Goal: Find specific page/section: Find specific page/section

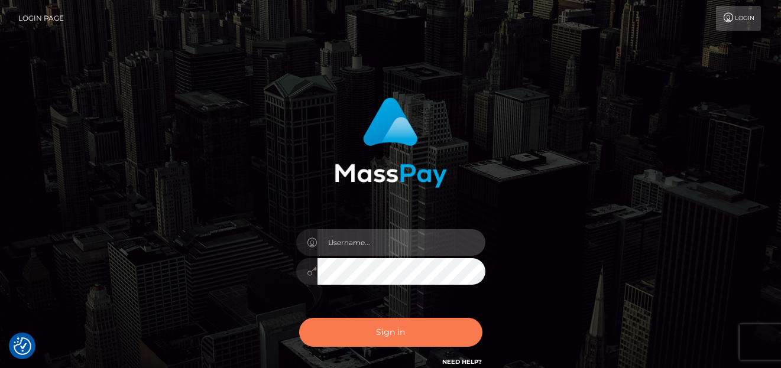
type input "[PERSON_NAME]"
click at [363, 329] on button "Sign in" at bounding box center [390, 332] width 183 height 29
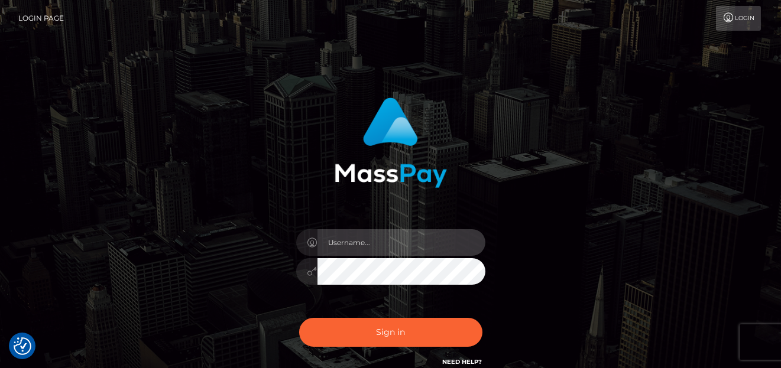
type input "[PERSON_NAME]"
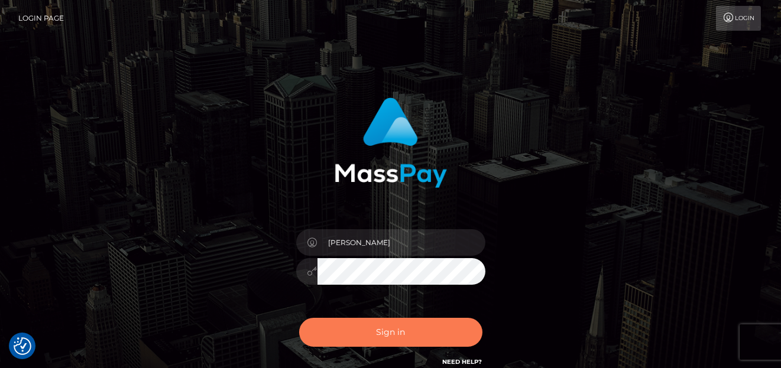
drag, startPoint x: 0, startPoint y: 0, endPoint x: 363, endPoint y: 326, distance: 488.3
click at [363, 326] on button "Sign in" at bounding box center [390, 332] width 183 height 29
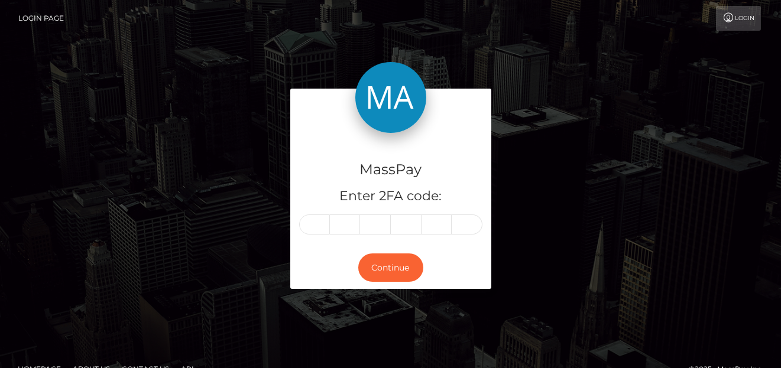
drag, startPoint x: 269, startPoint y: 67, endPoint x: 475, endPoint y: 120, distance: 213.0
click at [475, 120] on div at bounding box center [390, 111] width 201 height 44
click at [321, 225] on input "text" at bounding box center [314, 224] width 31 height 20
type input "2"
type input "4"
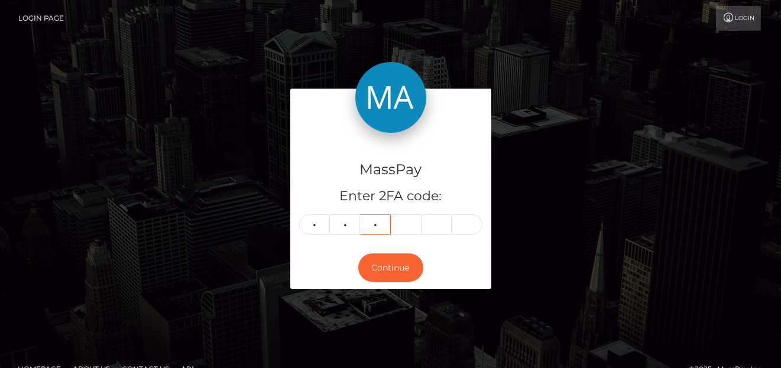
type input "6"
type input "7"
type input "0"
type input "2"
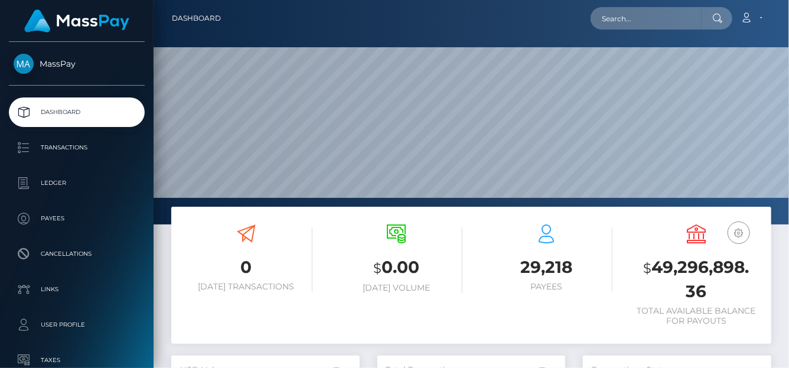
scroll to position [209, 188]
click at [640, 25] on input "text" at bounding box center [646, 18] width 111 height 22
paste input "005758d0-5306-40bf-b88d-7d188270f27c"
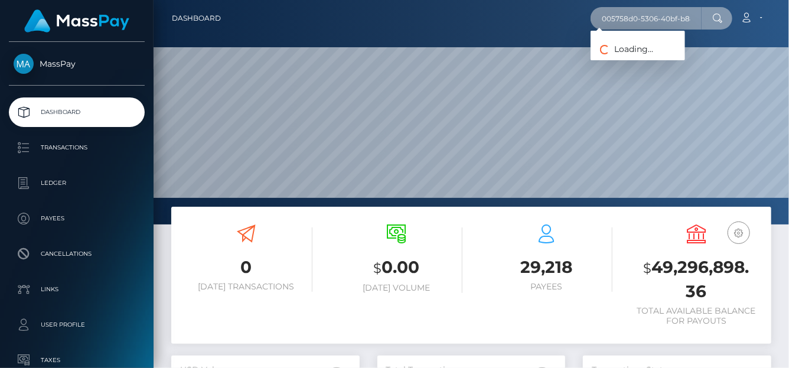
scroll to position [0, 59]
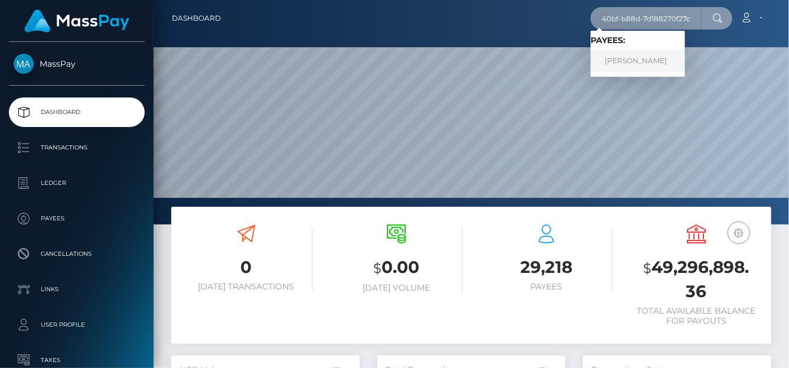
type input "005758d0-5306-40bf-b88d-7d188270f27c"
click at [643, 64] on link "STACY SORAYA CHEDDANI" at bounding box center [638, 61] width 95 height 22
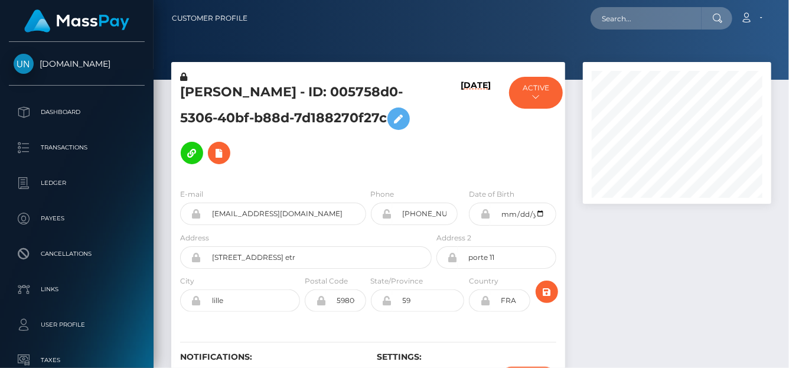
scroll to position [142, 188]
click at [226, 146] on icon at bounding box center [219, 153] width 14 height 15
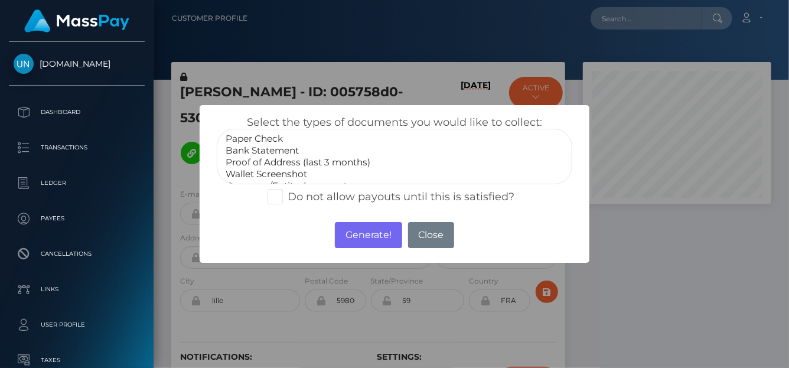
scroll to position [35, 0]
select select "Government issued ID"
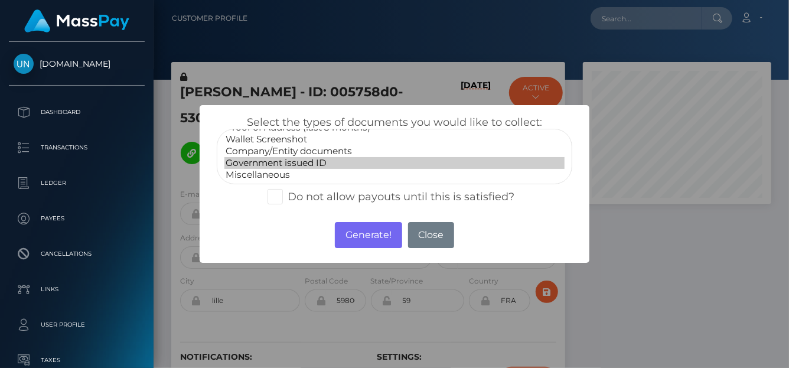
click at [278, 161] on option "Government issued ID" at bounding box center [395, 163] width 340 height 12
drag, startPoint x: 366, startPoint y: 236, endPoint x: 720, endPoint y: 15, distance: 416.9
click at [367, 236] on button "Generate!" at bounding box center [368, 235] width 67 height 26
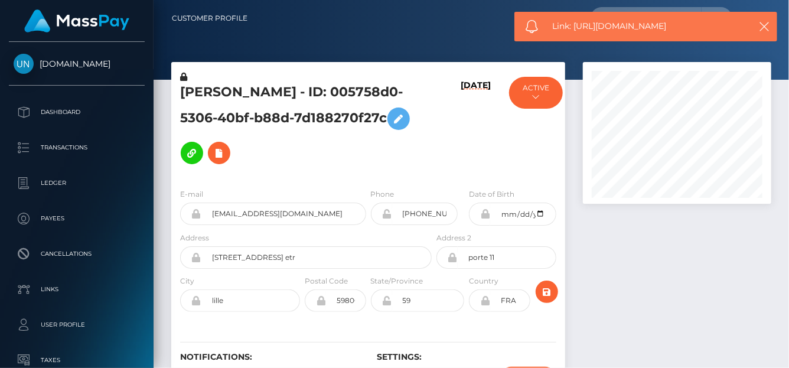
drag, startPoint x: 691, startPoint y: 25, endPoint x: 571, endPoint y: 24, distance: 119.4
click at [571, 24] on span "Link: https://l.maspay.io/alWzR" at bounding box center [648, 26] width 190 height 12
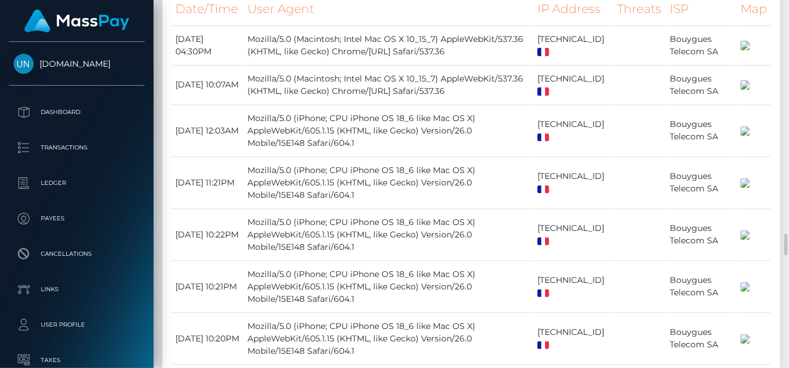
scroll to position [3018, 0]
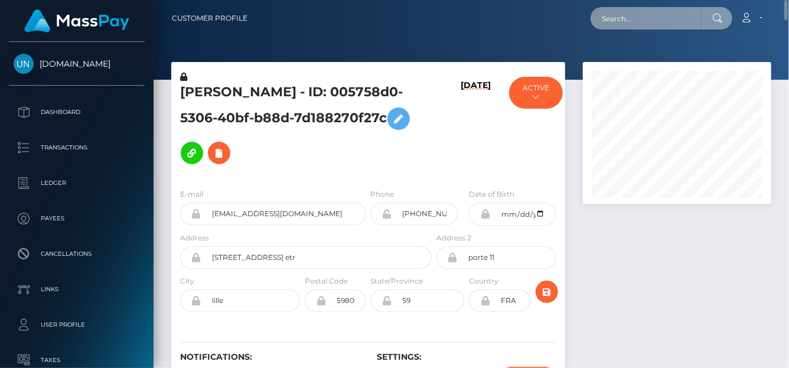
click at [630, 23] on input "text" at bounding box center [646, 18] width 111 height 22
paste input "[EMAIL_ADDRESS][DOMAIN_NAME]"
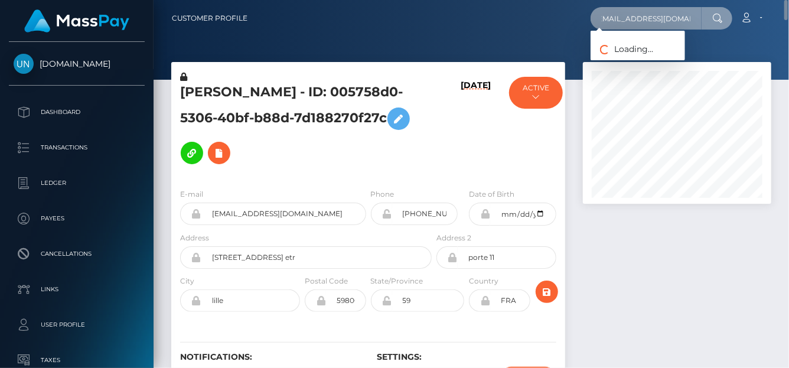
type input "[EMAIL_ADDRESS][DOMAIN_NAME]"
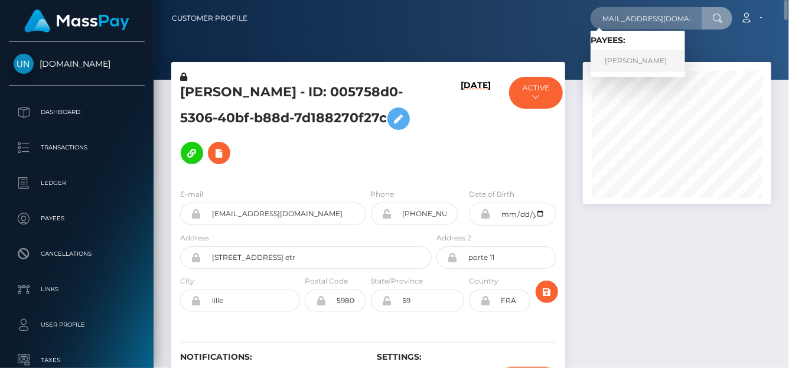
scroll to position [0, 0]
click at [658, 61] on link "MATILDA LAWLOR" at bounding box center [638, 61] width 95 height 22
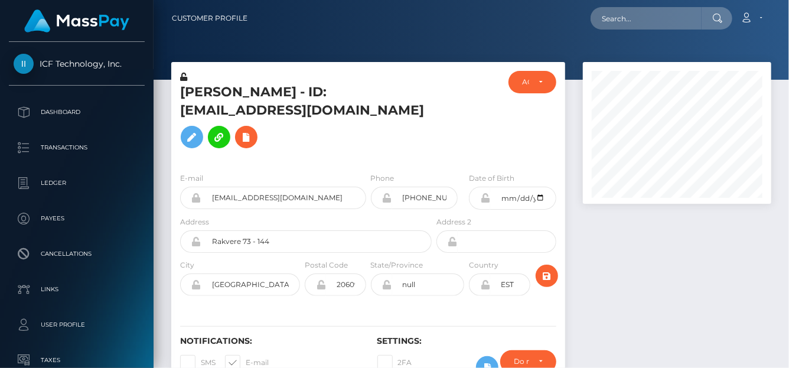
scroll to position [142, 188]
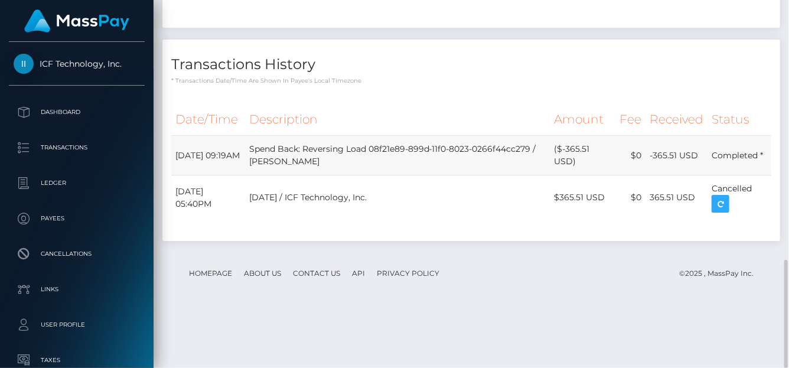
drag, startPoint x: 677, startPoint y: 214, endPoint x: 655, endPoint y: 214, distance: 22.5
click at [655, 175] on td "-365.51 USD" at bounding box center [677, 156] width 62 height 40
copy td "365.51"
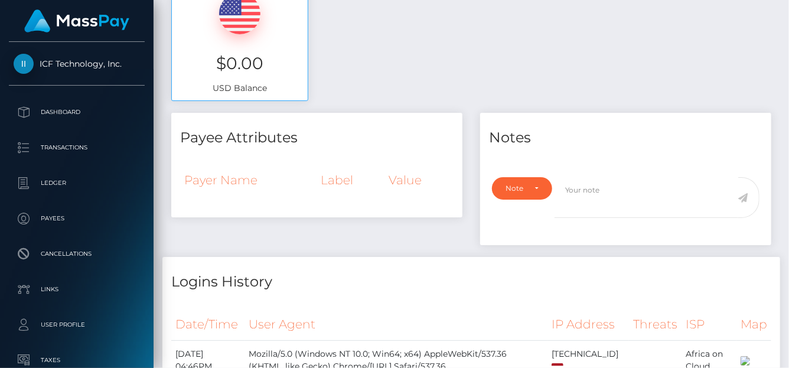
scroll to position [0, 0]
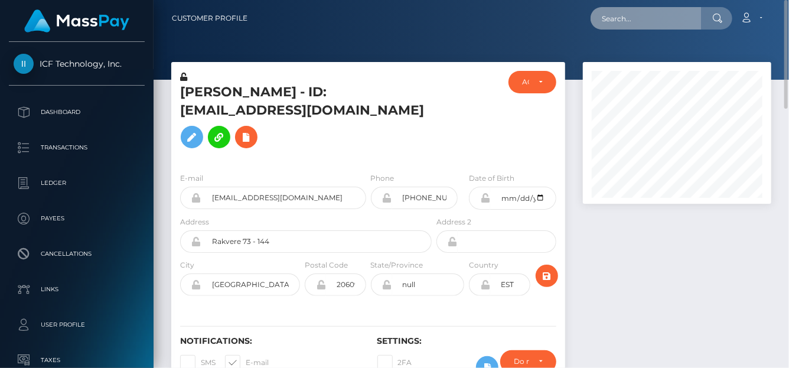
click at [623, 18] on input "text" at bounding box center [646, 18] width 111 height 22
paste input "nWks548r7PRLStHP1gKssgYQEED2"
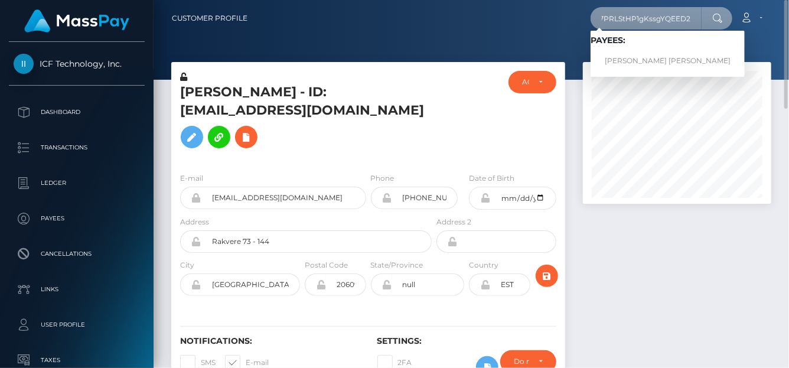
type input "nWks548r7PRLStHP1gKssgYQEED2"
click at [619, 61] on link "[PERSON_NAME] [PERSON_NAME]" at bounding box center [668, 61] width 154 height 22
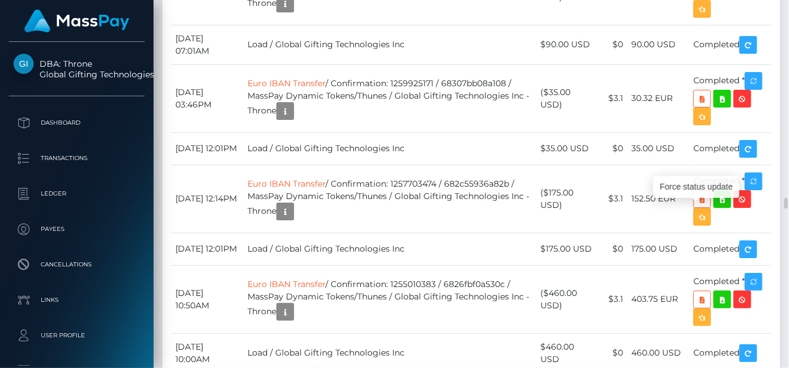
scroll to position [142, 188]
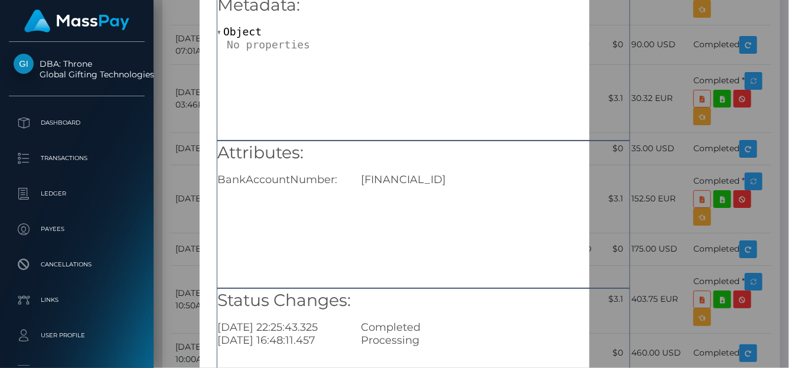
scroll to position [118, 0]
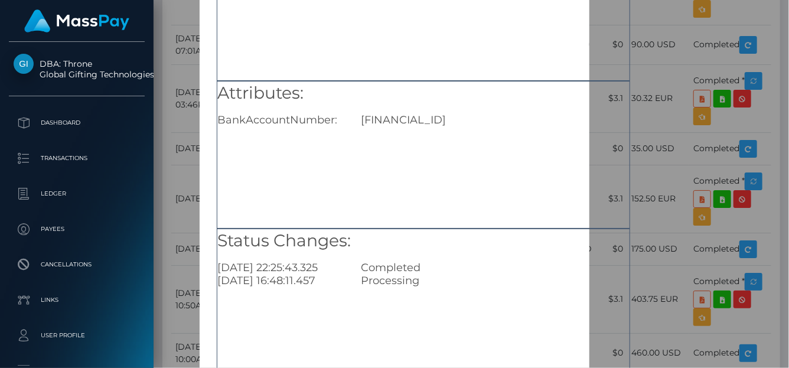
click at [690, 136] on div "× Payout Information Metadata: Object Attributes: BankAccountNumber: LT20313001…" at bounding box center [394, 184] width 789 height 368
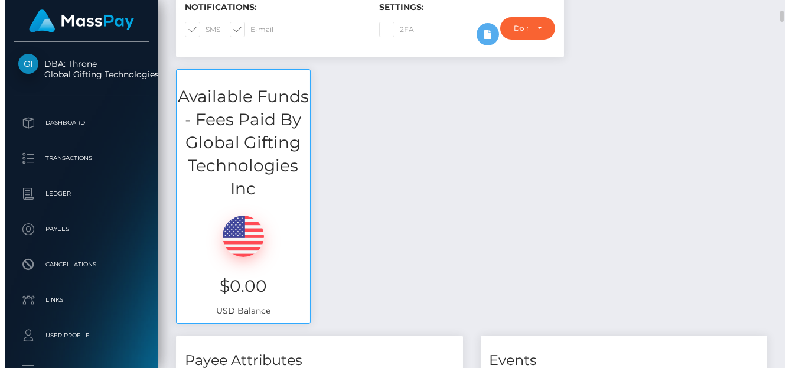
scroll to position [0, 0]
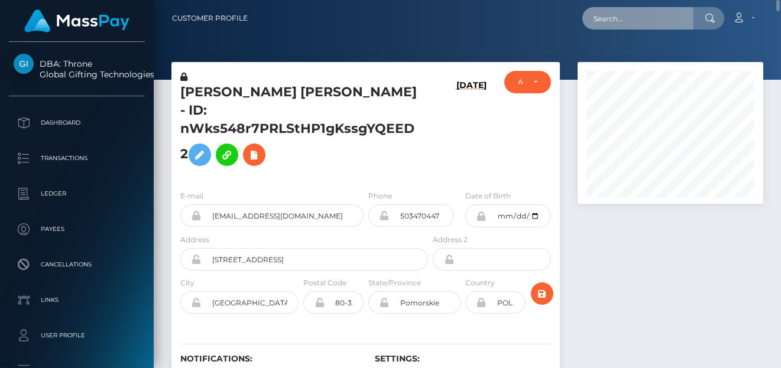
click at [601, 15] on input "text" at bounding box center [637, 18] width 111 height 22
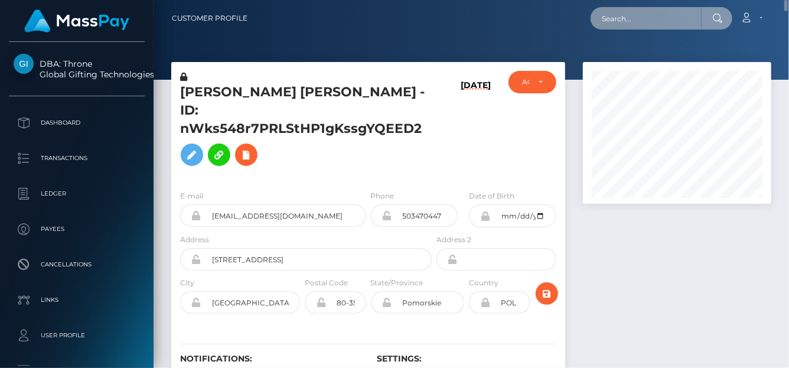
scroll to position [142, 188]
paste input "f6a6b209-5002-4f3a-929d-0ae3368f3cdd"
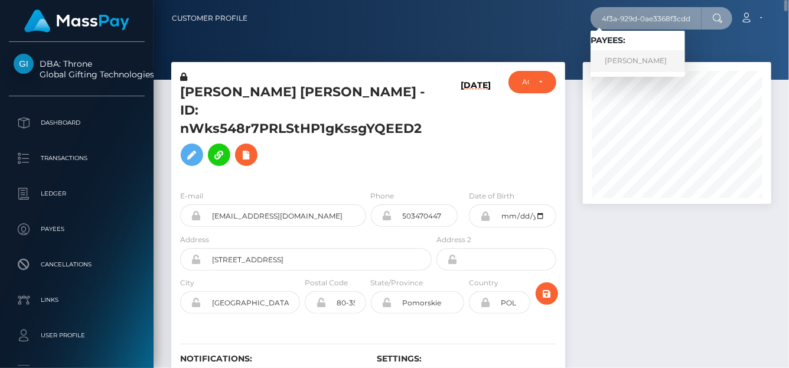
type input "f6a6b209-5002-4f3a-929d-0ae3368f3cdd"
click at [649, 54] on link "Brittany Smurthwaite" at bounding box center [638, 61] width 95 height 22
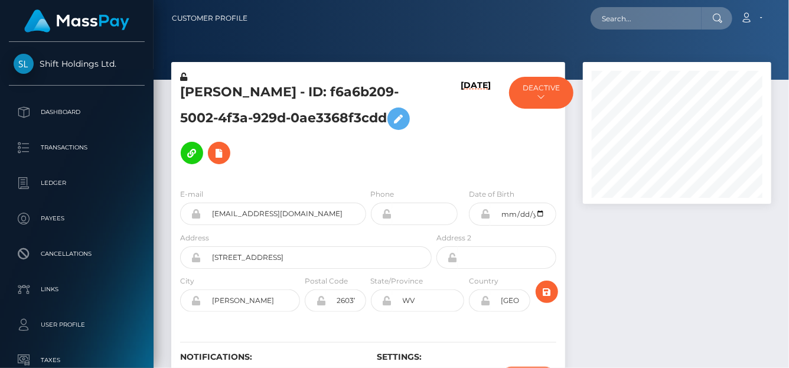
scroll to position [142, 188]
drag, startPoint x: 180, startPoint y: 88, endPoint x: 275, endPoint y: 126, distance: 103.1
click at [275, 126] on h5 "Brittany Smurthwaite - ID: f6a6b209-5002-4f3a-929d-0ae3368f3cdd" at bounding box center [302, 126] width 245 height 87
copy h5 "Brittany Smurthwaite - ID: f6a6b209-5002-4f3a-929d-0ae3368f3cdd"
drag, startPoint x: 316, startPoint y: 194, endPoint x: 173, endPoint y: 179, distance: 143.7
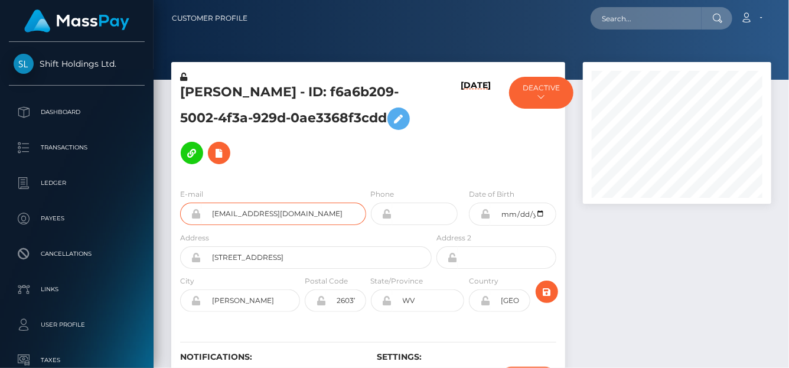
click at [173, 188] on div "E-mail cantcuddlethis@gmail.com" at bounding box center [269, 210] width 197 height 44
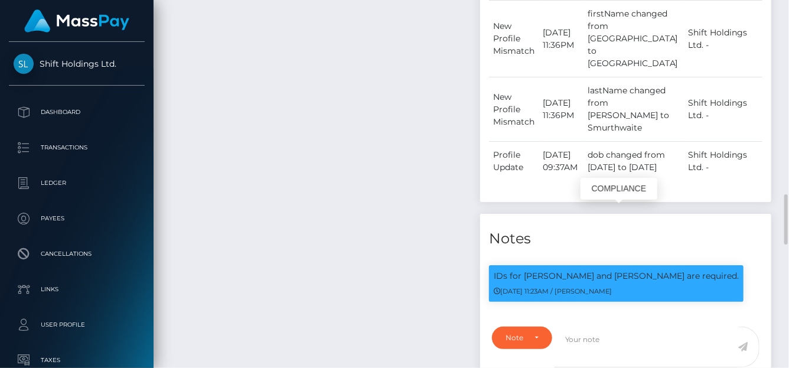
drag, startPoint x: 599, startPoint y: 219, endPoint x: 524, endPoint y: 217, distance: 75.0
click at [524, 270] on p "IDs for Ashlyn Tankersley and Brittany Smurthwaite are required." at bounding box center [616, 276] width 245 height 12
copy p "Ashlyn Tankersley"
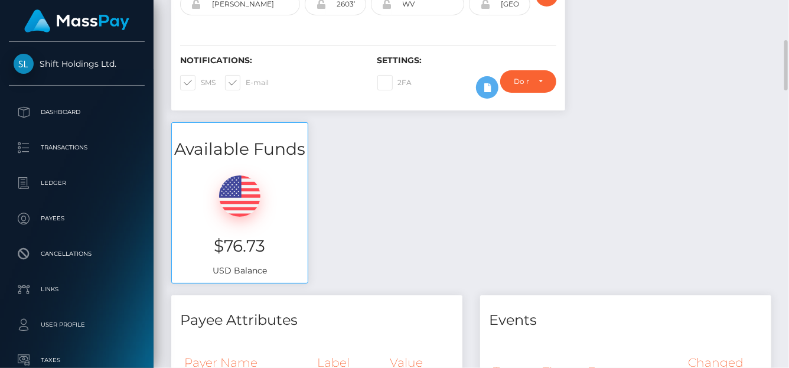
scroll to position [0, 0]
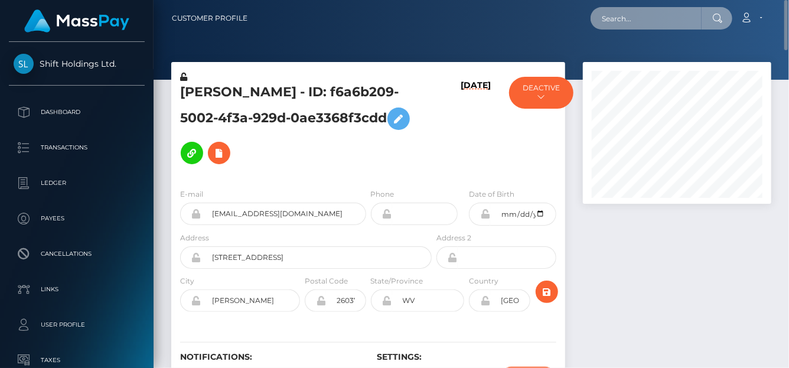
click at [632, 24] on input "text" at bounding box center [646, 18] width 111 height 22
paste input "arose95@hotmail.co.uk"
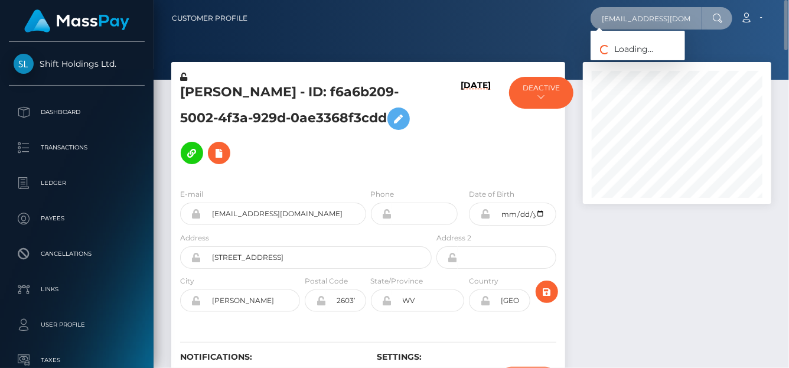
type input "arose95@hotmail.co.uk"
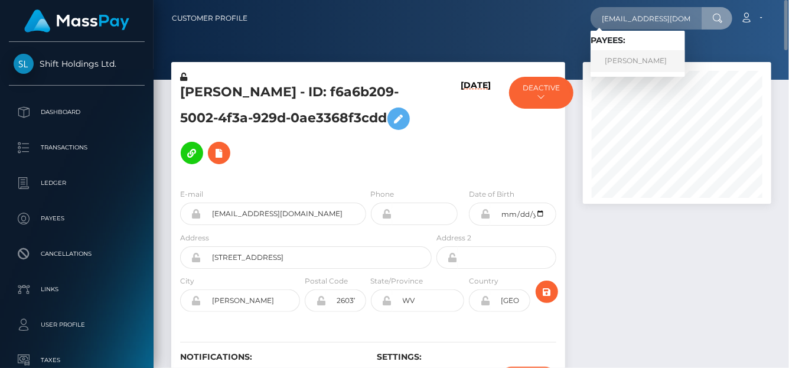
click at [618, 69] on link "Annie Church" at bounding box center [638, 61] width 95 height 22
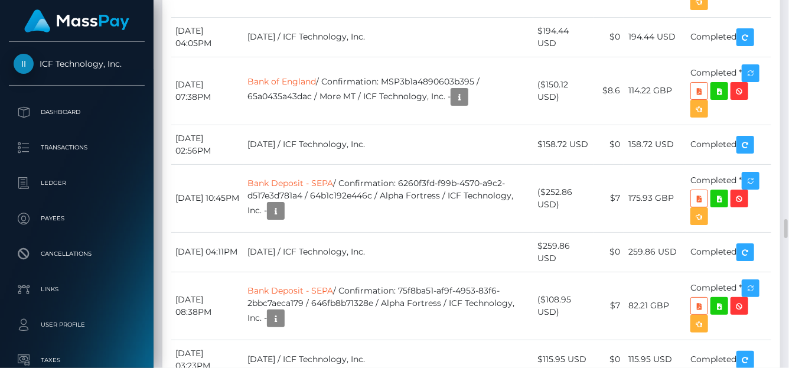
scroll to position [3965, 0]
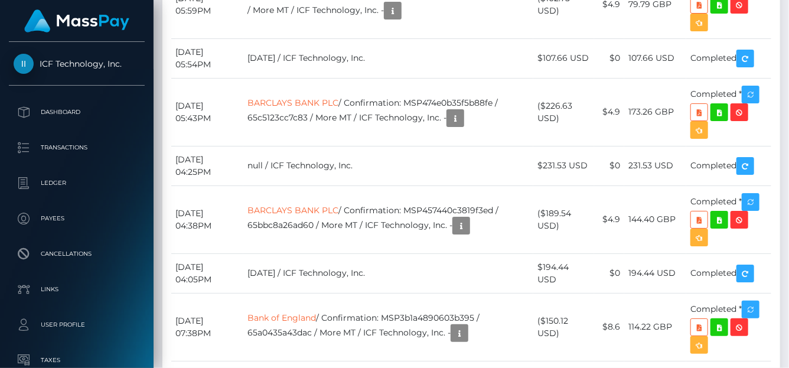
drag, startPoint x: 761, startPoint y: 135, endPoint x: 754, endPoint y: 134, distance: 7.3
click at [755, 134] on div "Force status update" at bounding box center [718, 143] width 86 height 22
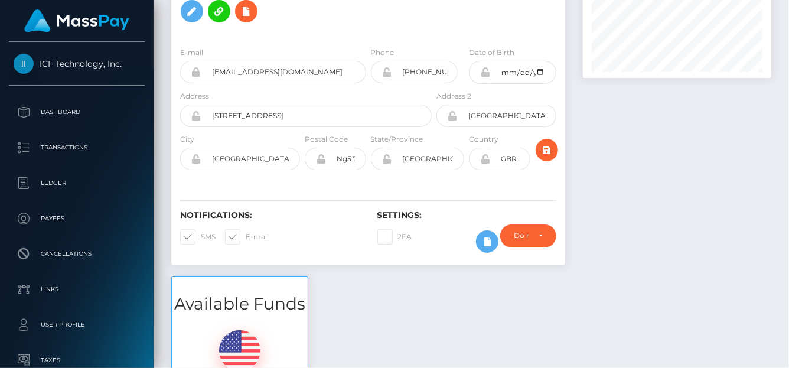
scroll to position [0, 0]
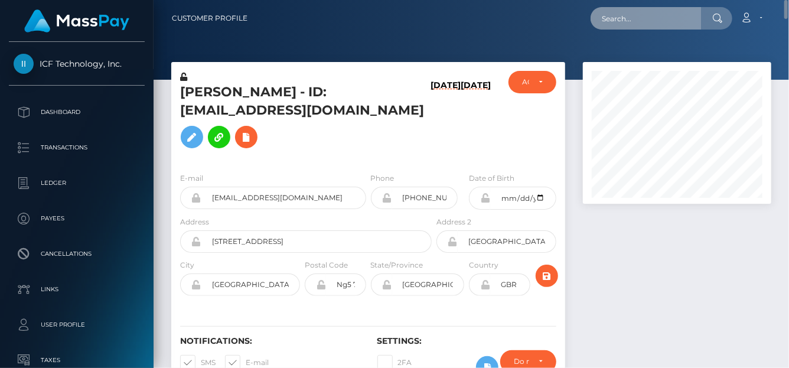
click at [642, 19] on input "text" at bounding box center [646, 18] width 111 height 22
paste input "zAz7K0XQXzRHS0KRvjtA8O25QaI3"
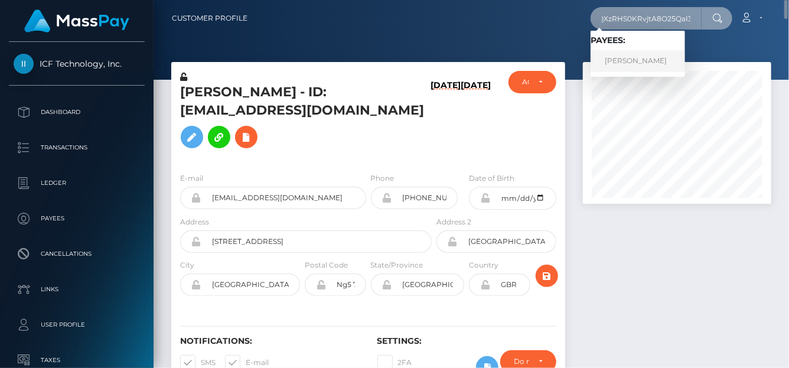
type input "zAz7K0XQXzRHS0KRvjtA8O25QaI3"
click at [629, 51] on link "Savannah Paige Smith" at bounding box center [638, 61] width 95 height 22
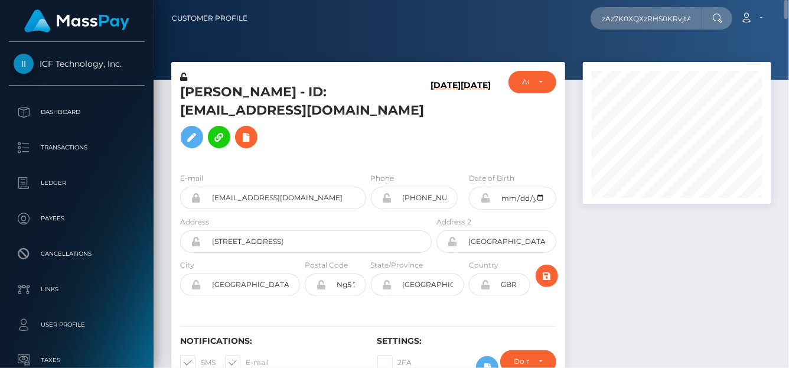
click at [629, 58] on div at bounding box center [472, 40] width 636 height 80
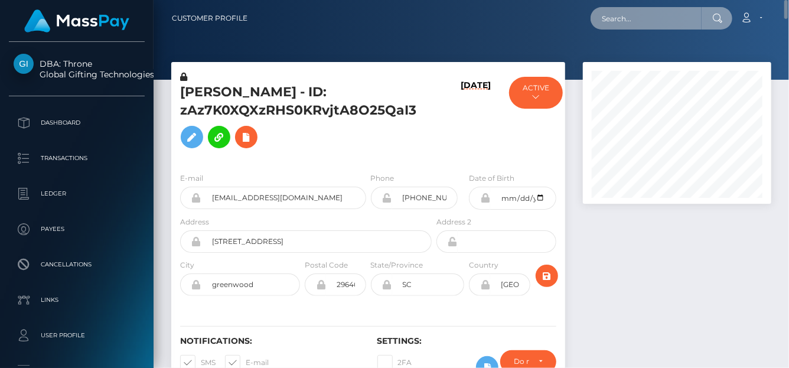
click at [617, 22] on input "text" at bounding box center [646, 18] width 111 height 22
paste input "[EMAIL_ADDRESS][DOMAIN_NAME]"
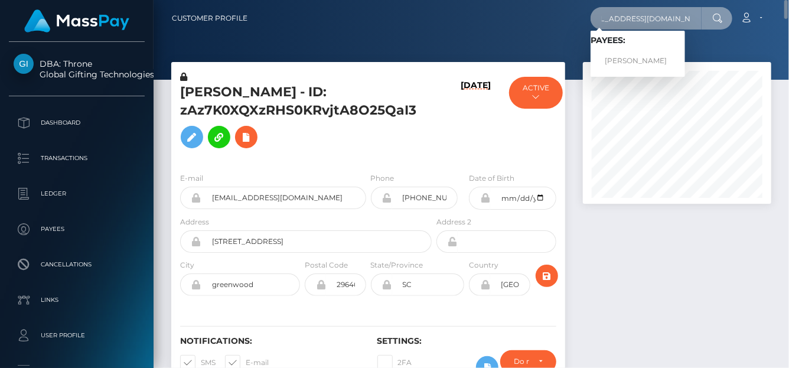
type input "[EMAIL_ADDRESS][DOMAIN_NAME]"
click at [627, 60] on link "[PERSON_NAME]" at bounding box center [638, 61] width 95 height 22
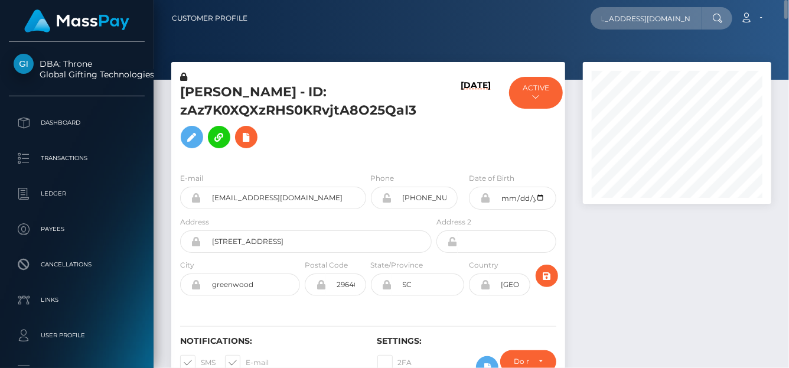
scroll to position [0, 0]
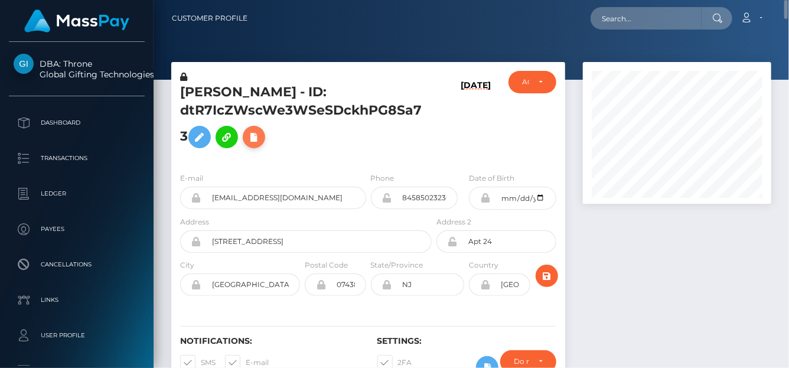
click at [253, 139] on icon at bounding box center [254, 137] width 14 height 15
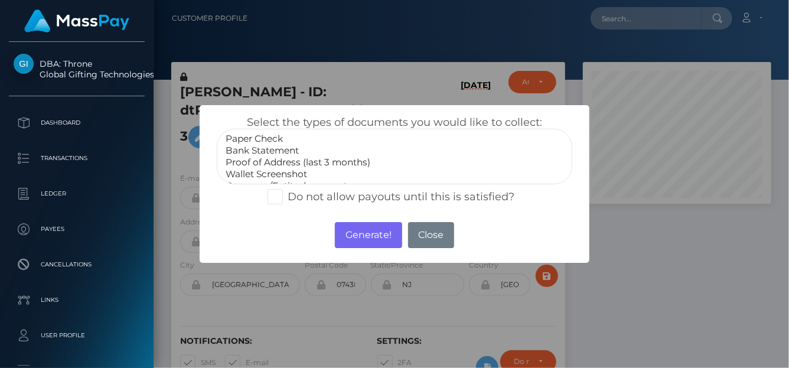
scroll to position [35, 0]
select select "Miscellaneous"
click at [279, 169] on option "Miscellaneous" at bounding box center [395, 175] width 340 height 12
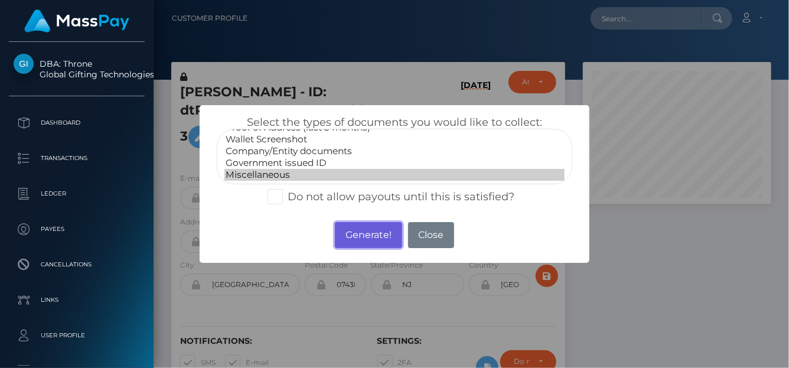
click at [351, 233] on button "Generate!" at bounding box center [368, 235] width 67 height 26
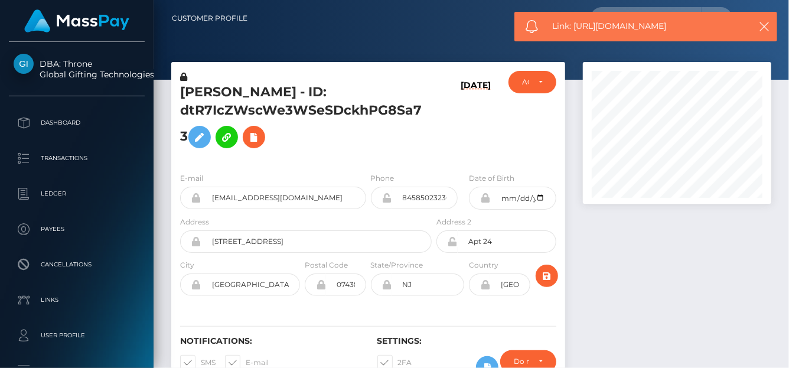
drag, startPoint x: 702, startPoint y: 27, endPoint x: 576, endPoint y: 19, distance: 126.1
click at [576, 19] on div "Link: https://l.maspay.io/MlWvY" at bounding box center [646, 27] width 263 height 30
copy span "https://l.maspay.io/MlWvY"
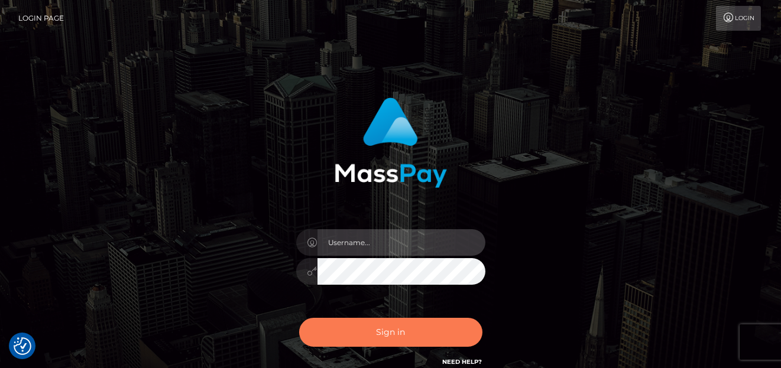
type input "[PERSON_NAME]"
click at [326, 327] on button "Sign in" at bounding box center [390, 332] width 183 height 29
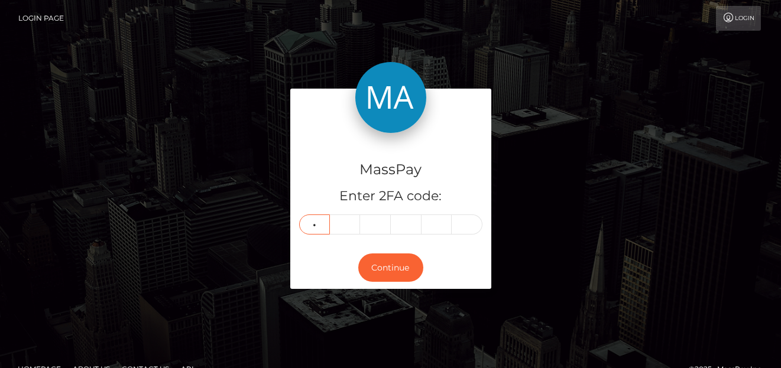
type input "5"
type input "2"
type input "4"
type input "0"
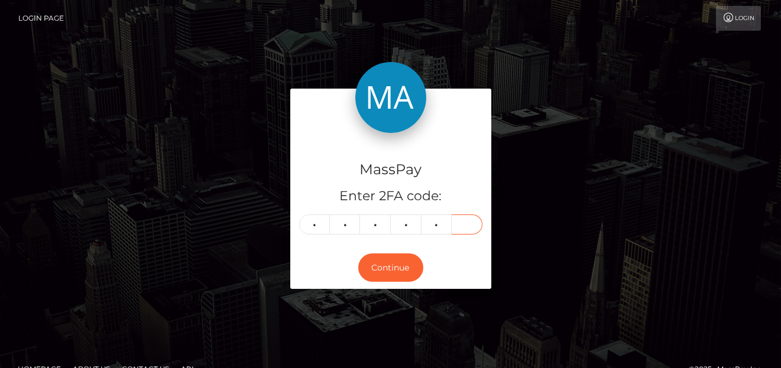
type input "0"
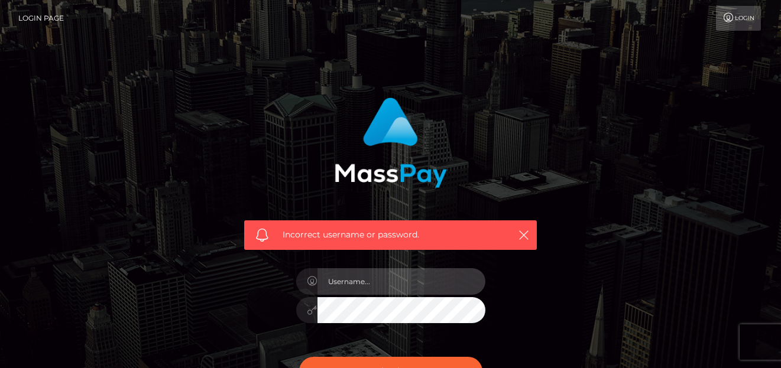
type input "denise"
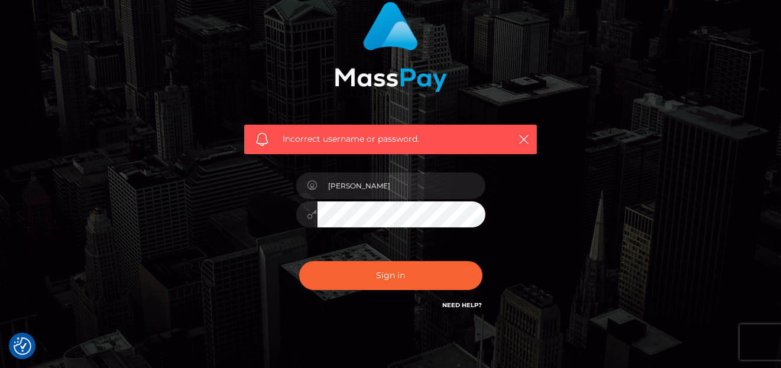
scroll to position [148, 0]
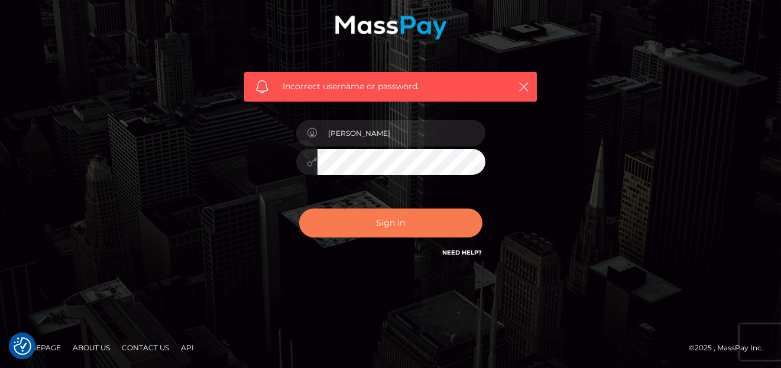
click at [404, 219] on button "Sign in" at bounding box center [390, 223] width 183 height 29
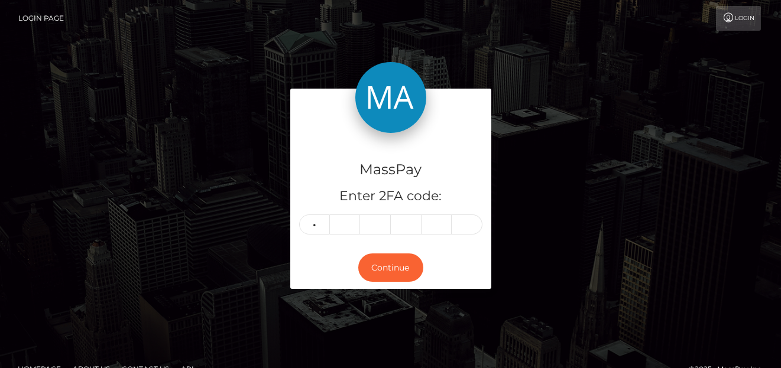
type input "5"
type input "2"
type input "4"
type input "0"
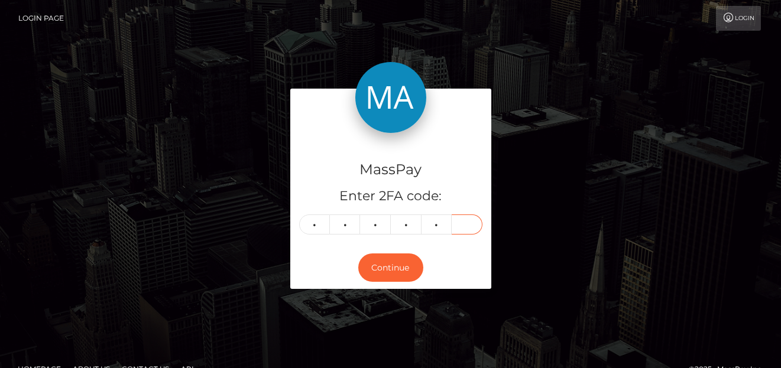
type input "4"
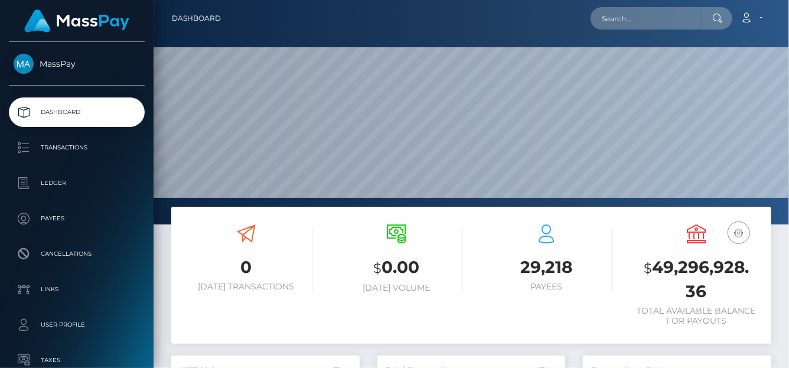
scroll to position [209, 188]
click at [609, 22] on input "text" at bounding box center [646, 18] width 111 height 22
paste input "66223f1092151256bc969719-6sz5j1szqm"
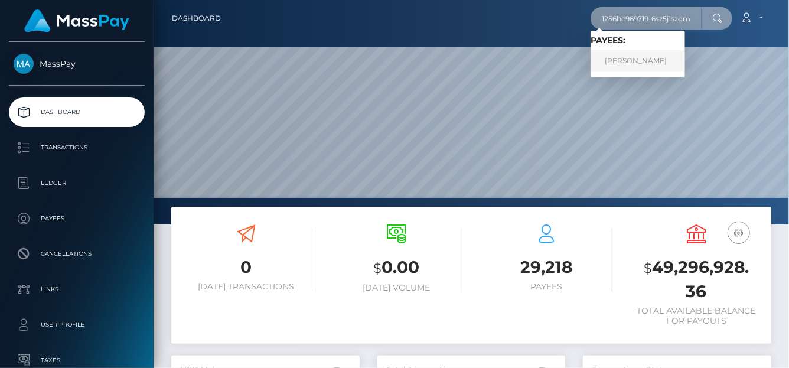
type input "66223f1092151256bc969719-6sz5j1szqm"
click at [628, 58] on link "BELLA INNES" at bounding box center [638, 61] width 95 height 22
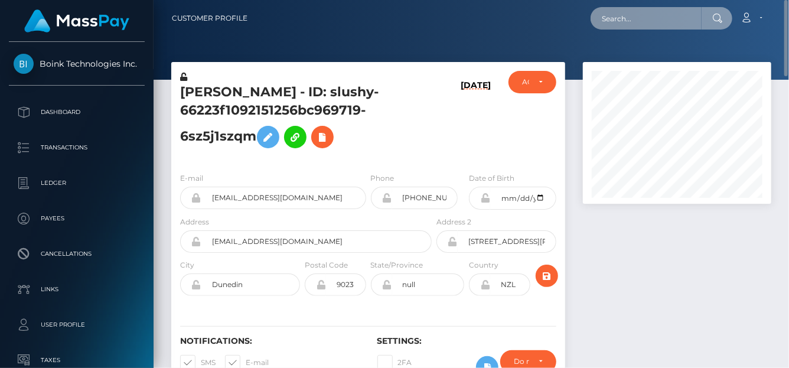
click at [596, 21] on input "text" at bounding box center [646, 18] width 111 height 22
paste input "[EMAIL_ADDRESS][DOMAIN_NAME]"
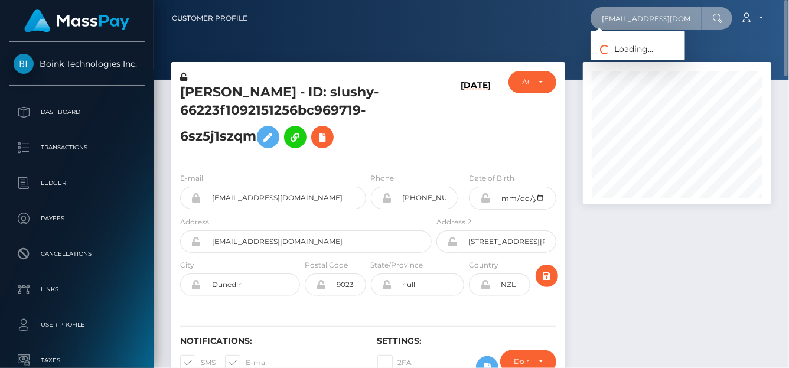
scroll to position [0, 7]
type input "[EMAIL_ADDRESS][DOMAIN_NAME]"
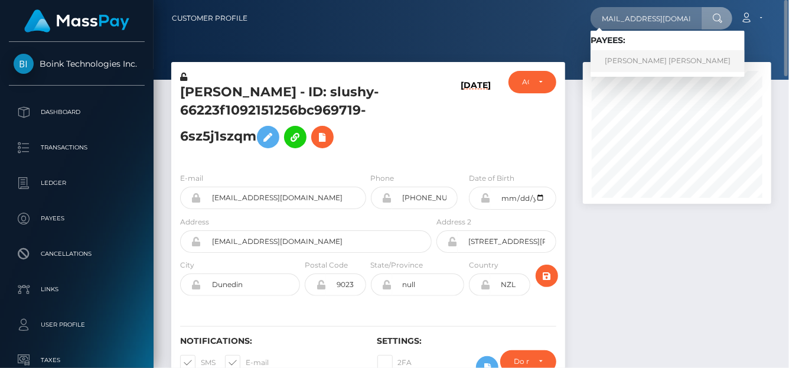
click at [616, 56] on link "[PERSON_NAME] [PERSON_NAME]" at bounding box center [668, 61] width 154 height 22
